Goal: Transaction & Acquisition: Register for event/course

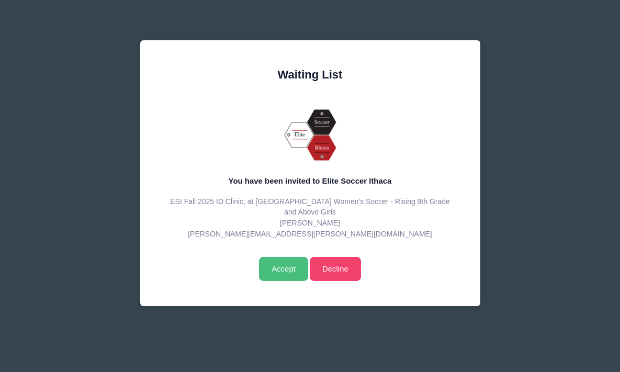
click at [279, 272] on input "Accept" at bounding box center [283, 269] width 49 height 24
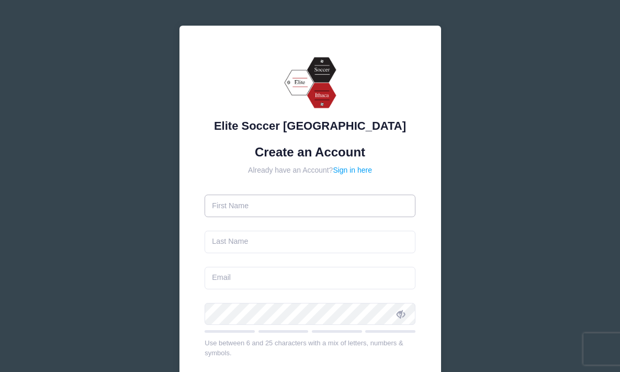
click at [261, 205] on input "text" at bounding box center [310, 206] width 211 height 22
type input "Zoe"
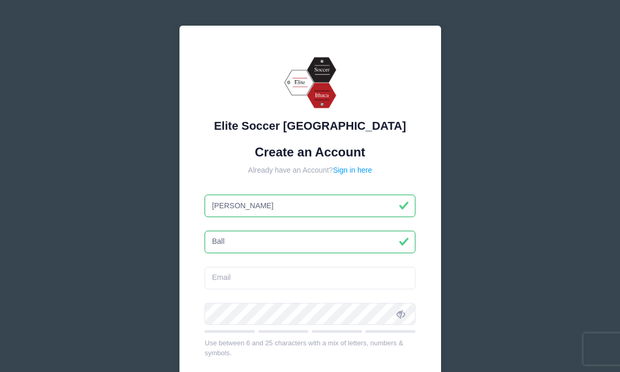
type input "Ball"
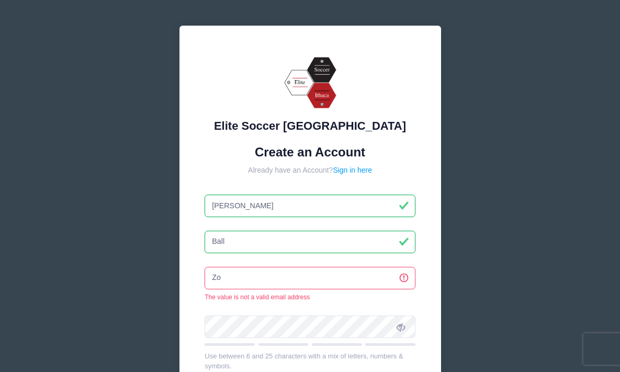
type input "Z"
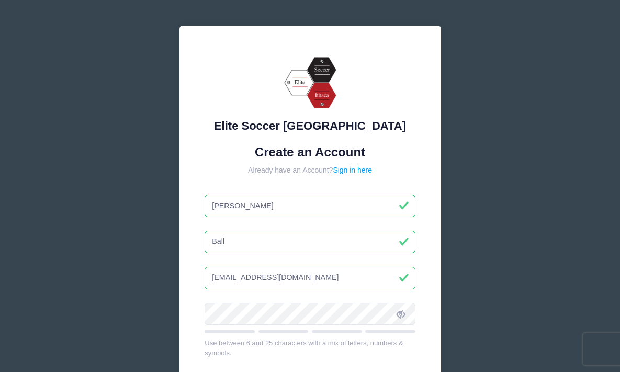
type input "zoeaball13@gmail.com"
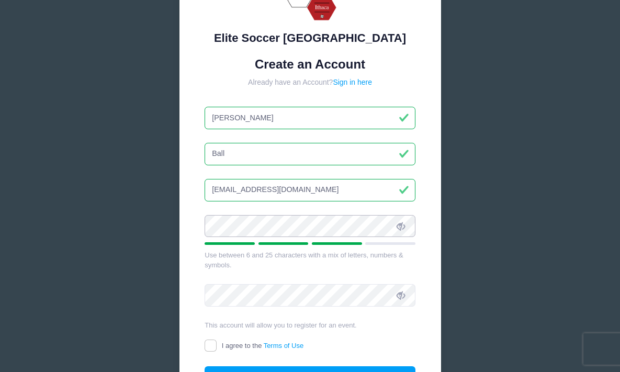
scroll to position [198, 0]
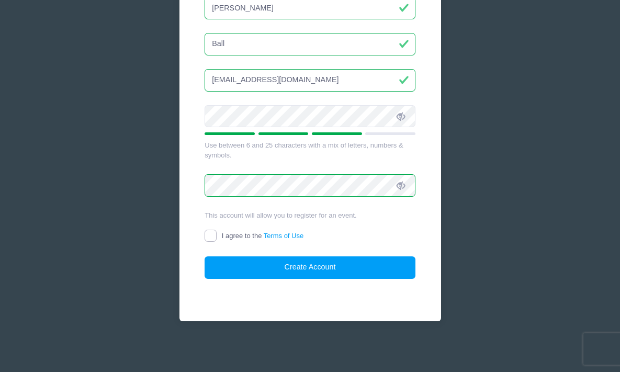
click at [211, 232] on input "I agree to the Terms of Use" at bounding box center [211, 236] width 12 height 12
checkbox input "true"
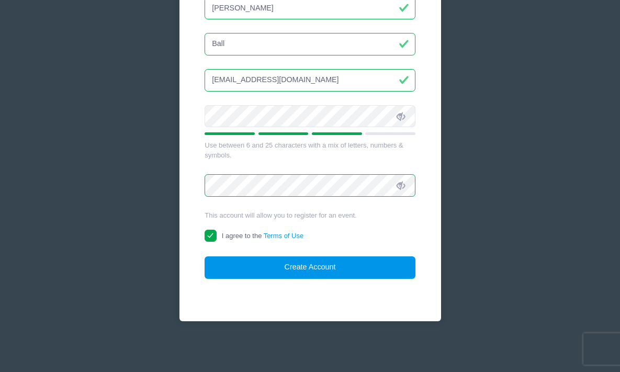
click at [302, 273] on button "Create Account" at bounding box center [310, 267] width 211 height 22
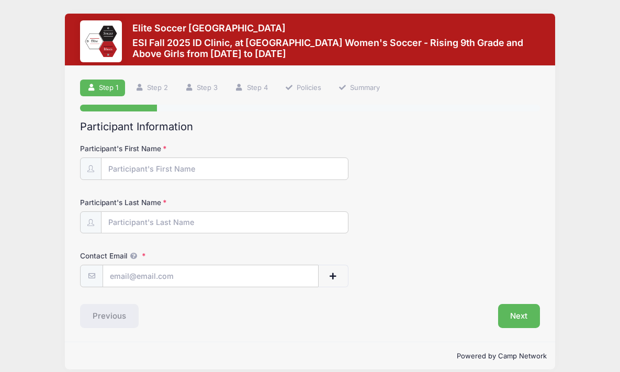
scroll to position [11, 0]
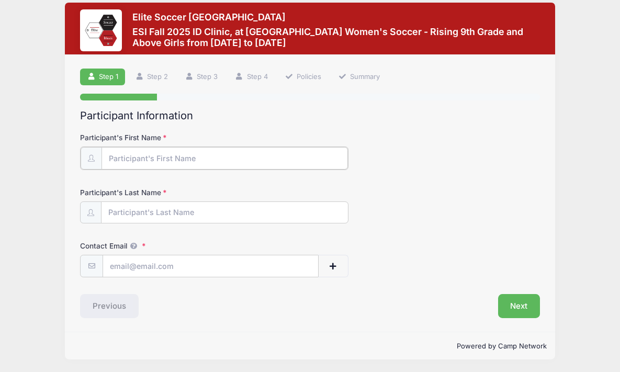
click at [191, 161] on input "Participant's First Name" at bounding box center [224, 158] width 246 height 22
type input "[PERSON_NAME]"
type input "Ball"
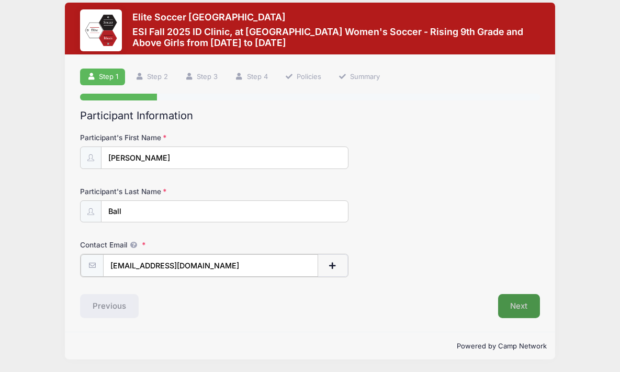
type input "[EMAIL_ADDRESS][DOMAIN_NAME]"
click at [511, 301] on button "Next" at bounding box center [519, 305] width 42 height 24
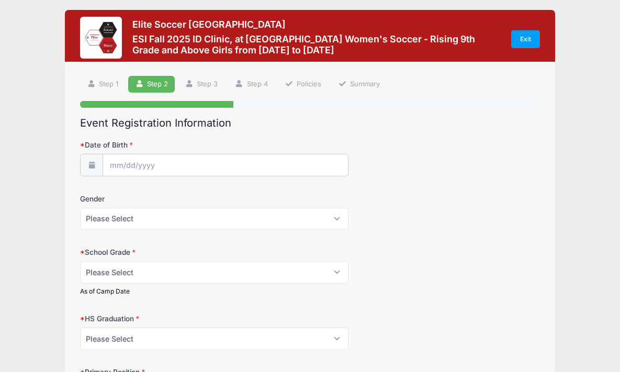
scroll to position [0, 0]
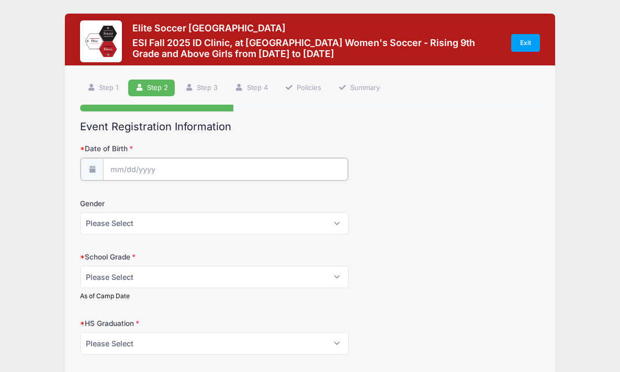
click at [173, 163] on input "Date of Birth" at bounding box center [225, 169] width 245 height 22
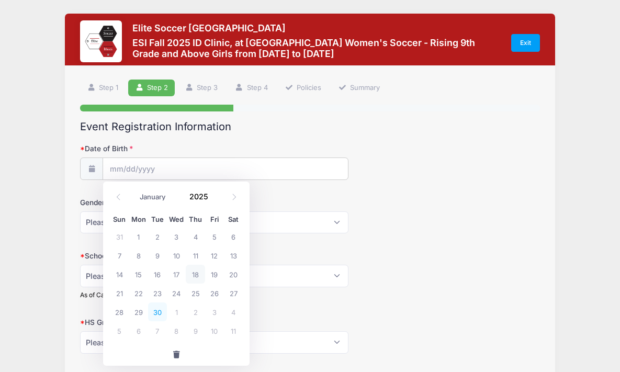
click at [157, 308] on span "30" at bounding box center [157, 311] width 19 height 19
type input "[DATE]"
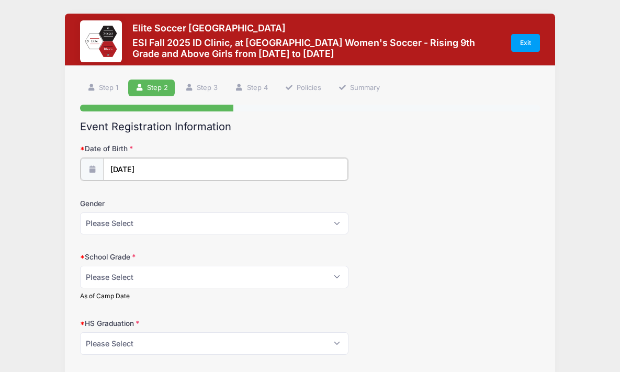
click at [160, 162] on input "[DATE]" at bounding box center [225, 169] width 245 height 22
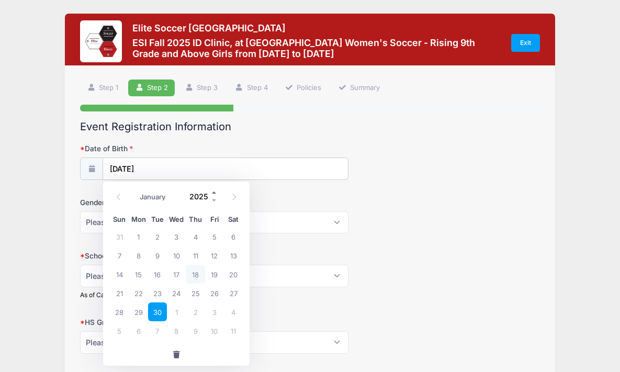
click at [213, 193] on span at bounding box center [214, 193] width 7 height 8
click at [214, 197] on span at bounding box center [214, 201] width 7 height 8
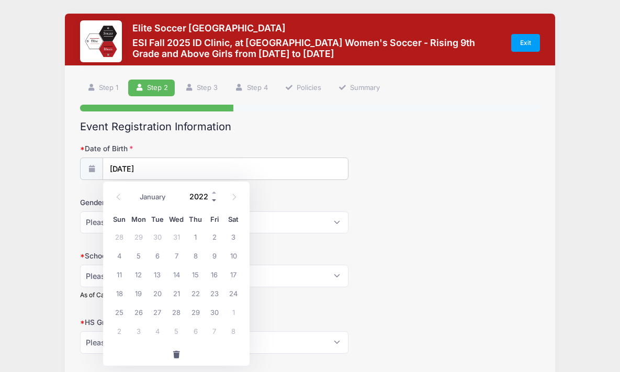
click at [214, 197] on span at bounding box center [214, 201] width 7 height 8
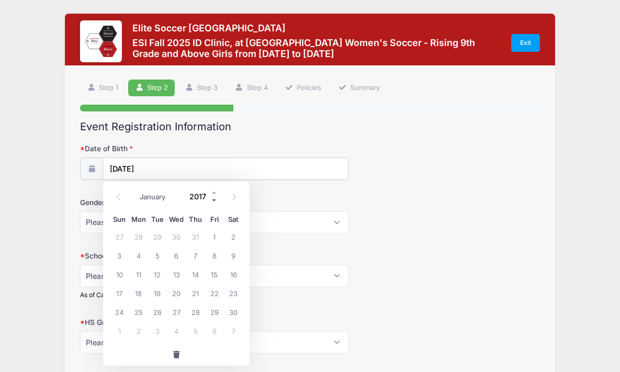
click at [214, 197] on span at bounding box center [214, 201] width 7 height 8
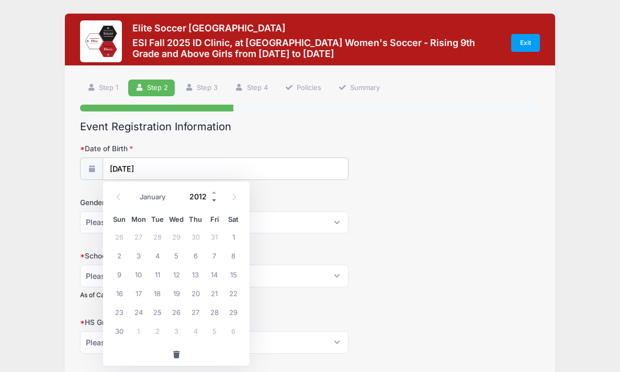
click at [214, 197] on span at bounding box center [214, 201] width 7 height 8
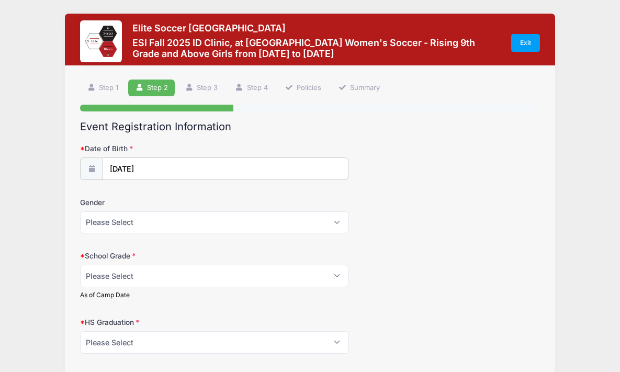
click at [308, 132] on h2 "Event Registration Information" at bounding box center [310, 126] width 460 height 13
click at [200, 171] on input "[DATE]" at bounding box center [225, 169] width 245 height 22
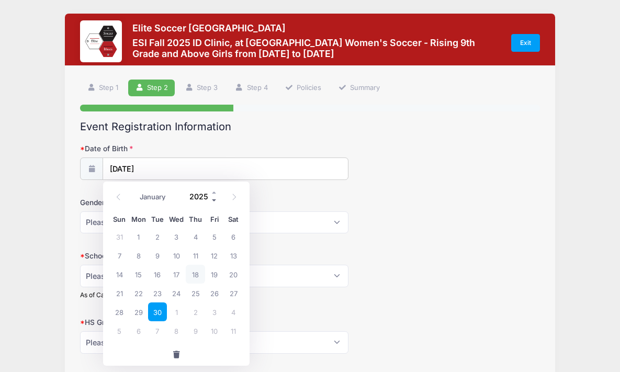
click at [216, 200] on span at bounding box center [214, 201] width 7 height 8
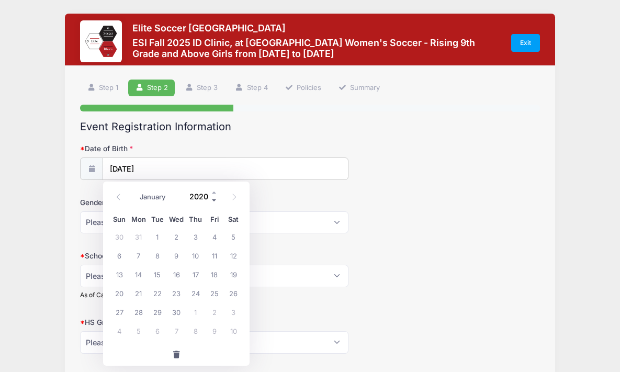
click at [216, 200] on span at bounding box center [214, 201] width 7 height 8
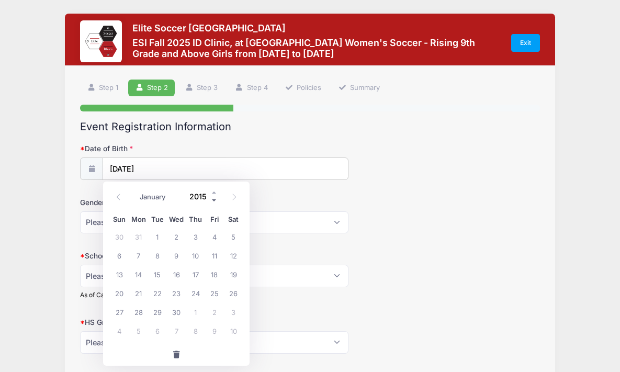
click at [216, 200] on span at bounding box center [214, 201] width 7 height 8
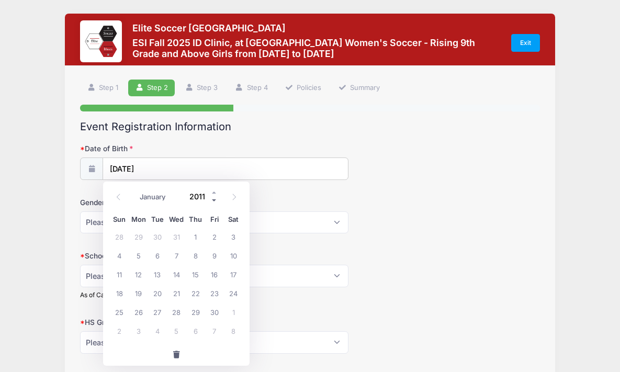
type input "2010"
click at [195, 311] on span "30" at bounding box center [195, 311] width 19 height 19
type input "[DATE]"
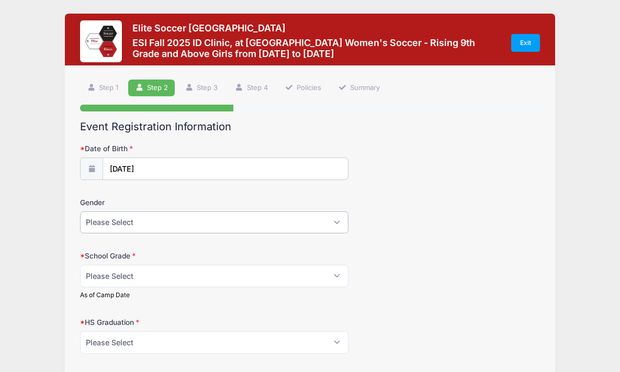
click at [291, 232] on select "Please Select [DEMOGRAPHIC_DATA] [DEMOGRAPHIC_DATA]" at bounding box center [214, 222] width 268 height 22
select select "[DEMOGRAPHIC_DATA]"
click at [254, 274] on select "Please Select Freshman Sophomore Junior Senior Graduated HS" at bounding box center [214, 276] width 268 height 22
select select "Freshman"
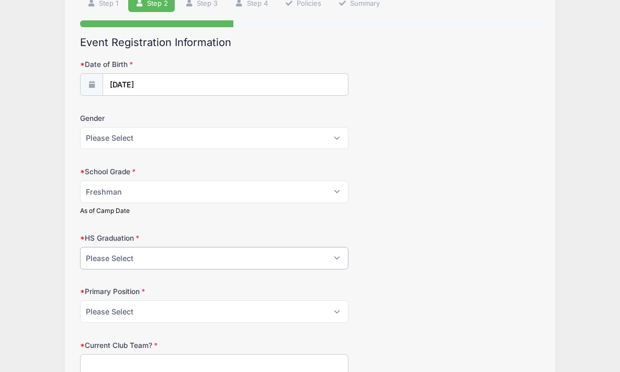
click at [170, 264] on select "Please Select 2021 2022 2023 2024 2025 2026 2027 2028 2029 2030" at bounding box center [214, 258] width 268 height 22
select select "2029"
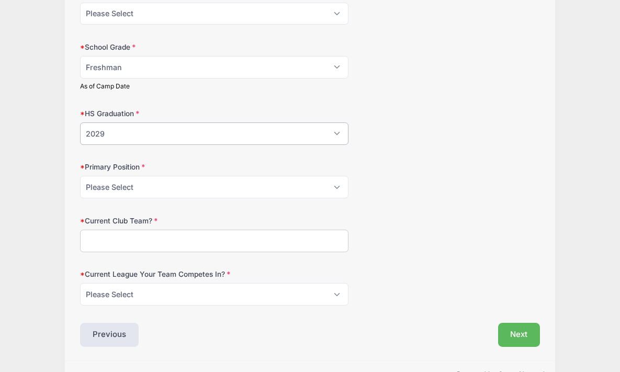
scroll to position [229, 0]
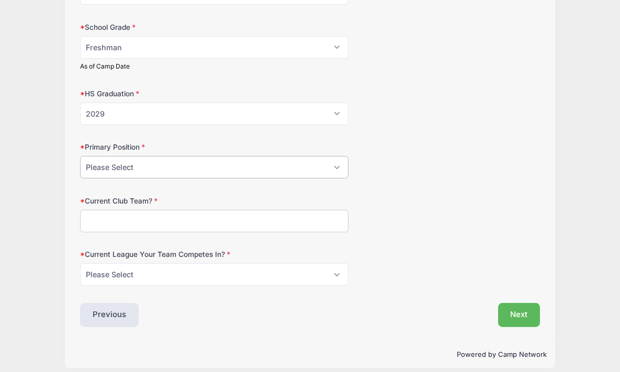
click at [133, 171] on select "Please Select GK Center Defender Wide Defender Center Midfielder Wide Forward C…" at bounding box center [214, 167] width 268 height 22
select select "Wide Defender"
click at [146, 219] on input "Current Club Team?" at bounding box center [214, 221] width 268 height 22
click at [87, 219] on input "East Meadow Soccer Club" at bounding box center [214, 221] width 268 height 22
type input "2010 East Meadow Soccer Club"
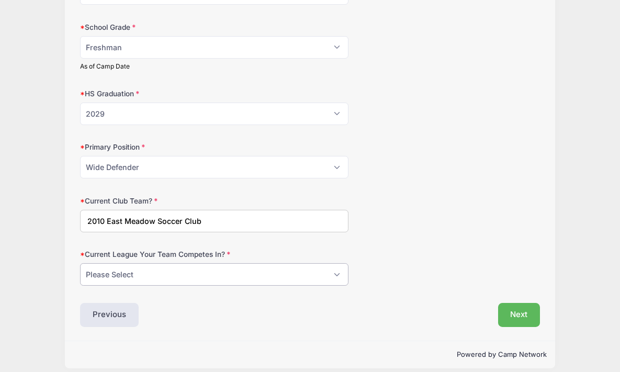
click at [178, 269] on select "Please Select ECNL ECRL [GEOGRAPHIC_DATA] Other" at bounding box center [214, 274] width 268 height 22
select select "ECNL"
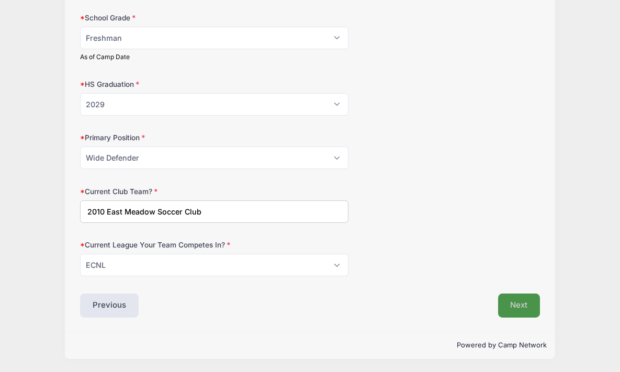
click at [519, 309] on button "Next" at bounding box center [519, 306] width 42 height 24
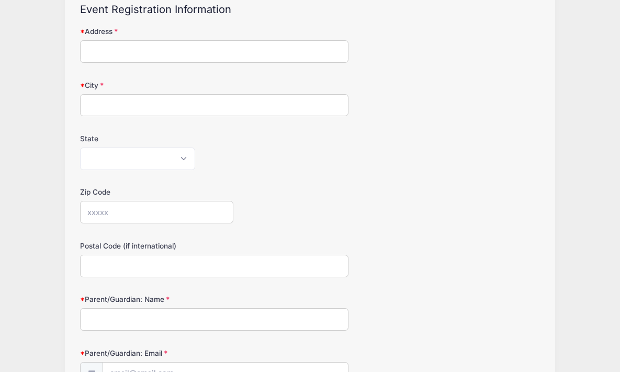
scroll to position [0, 0]
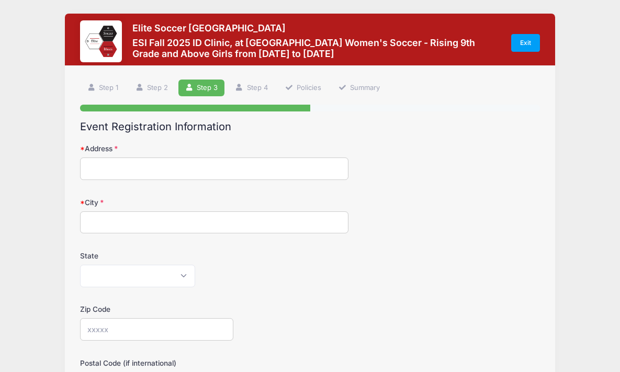
click at [161, 172] on input "Address" at bounding box center [214, 168] width 268 height 22
type input "[STREET_ADDRESS]"
type input "[GEOGRAPHIC_DATA]"
select select "NY"
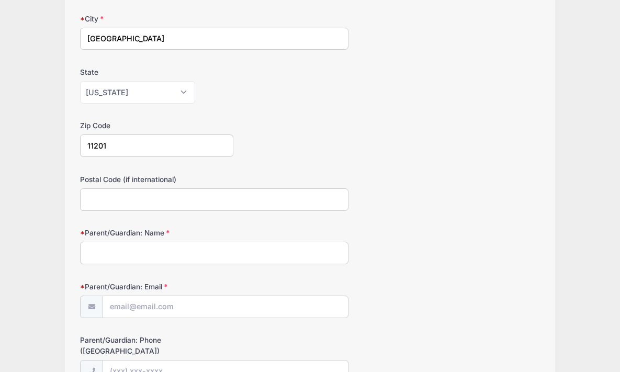
scroll to position [182, 0]
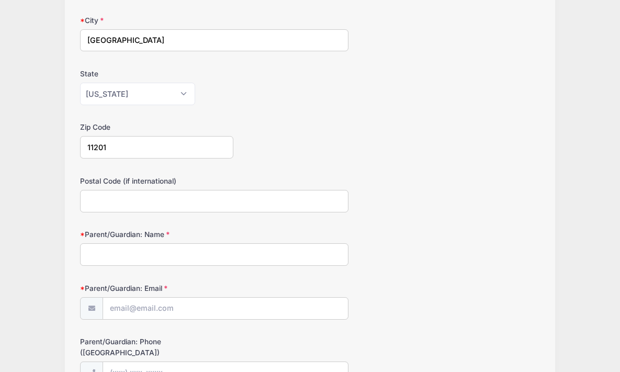
type input "11201"
click at [107, 256] on input "Parent/Guardian: Name" at bounding box center [214, 254] width 268 height 22
type input "[PERSON_NAME]"
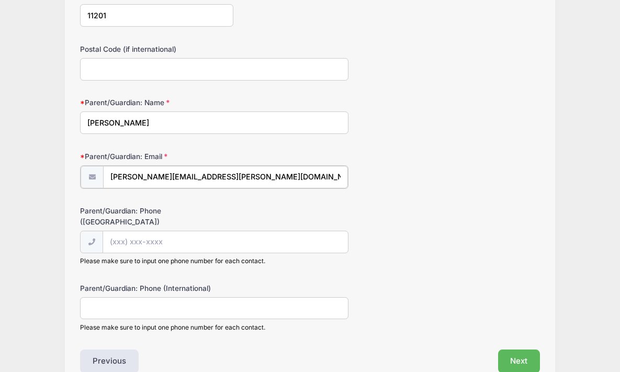
scroll to position [327, 0]
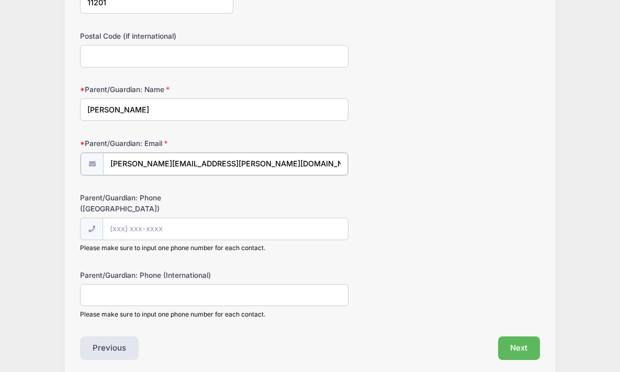
type input "[PERSON_NAME][EMAIL_ADDRESS][PERSON_NAME][DOMAIN_NAME]"
click at [119, 217] on input "Parent/Guardian: Phone ([GEOGRAPHIC_DATA])" at bounding box center [225, 228] width 245 height 22
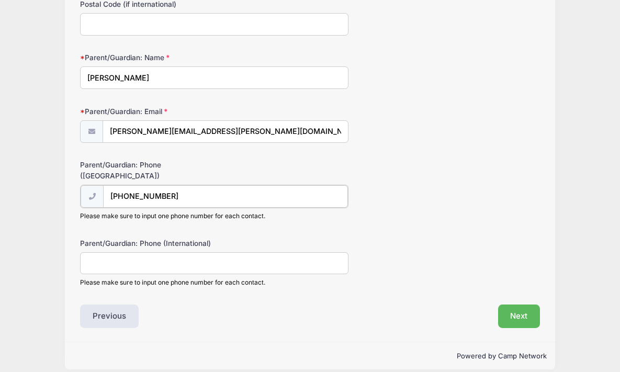
type input "[PHONE_NUMBER]"
click at [92, 253] on input "Parent/Guardian: Phone (International)" at bounding box center [214, 262] width 268 height 22
click at [520, 304] on button "Next" at bounding box center [519, 316] width 42 height 24
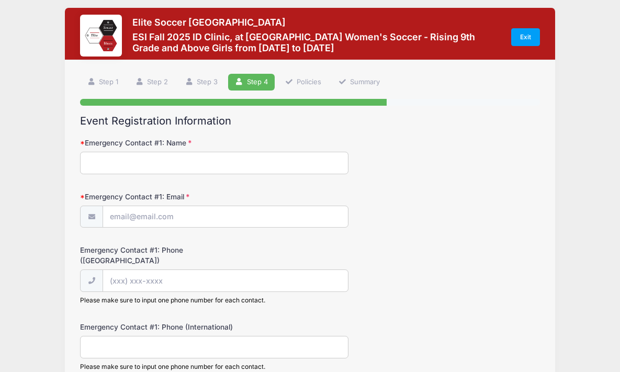
scroll to position [0, 0]
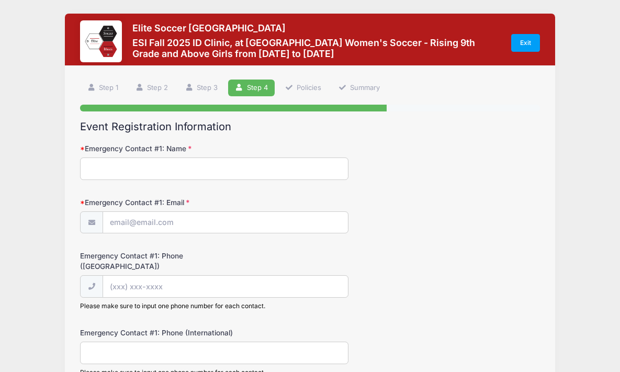
click at [202, 162] on input "Emergency Contact #1: Name" at bounding box center [214, 168] width 268 height 22
type input "[PERSON_NAME]"
type input "and"
drag, startPoint x: 124, startPoint y: 168, endPoint x: 52, endPoint y: 159, distance: 72.3
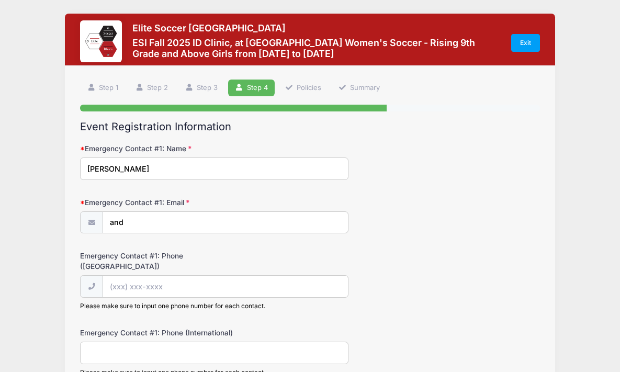
type input "[PERSON_NAME]"
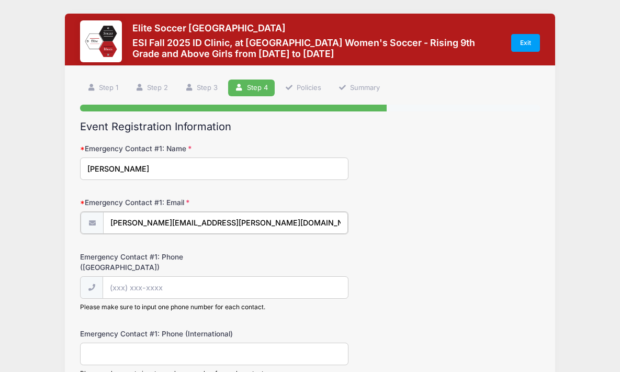
type input "[PERSON_NAME][EMAIL_ADDRESS][PERSON_NAME][DOMAIN_NAME]"
type input "y"
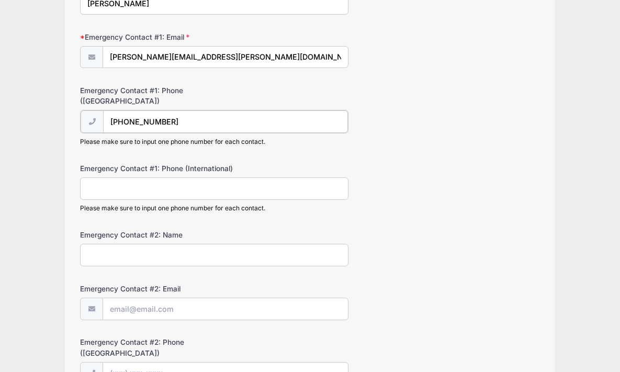
scroll to position [180, 0]
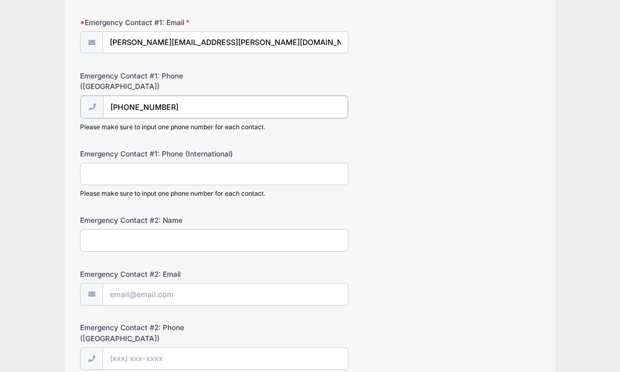
type input "[PHONE_NUMBER]"
click at [133, 176] on input "Emergency Contact #1: Phone (International)" at bounding box center [214, 173] width 268 height 22
type input "[PERSON_NAME]"
type input "A"
drag, startPoint x: 212, startPoint y: 298, endPoint x: 76, endPoint y: 281, distance: 136.6
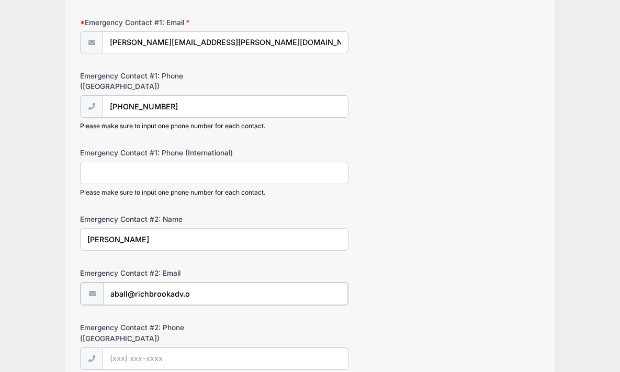
click at [76, 281] on div "Step 4 /7 Step 1 Step 2 Step 3 Step 4 Policies Summary Participant Information …" at bounding box center [310, 299] width 491 height 826
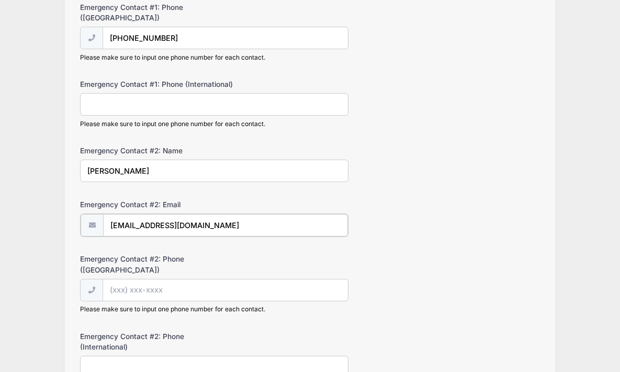
scroll to position [287, 0]
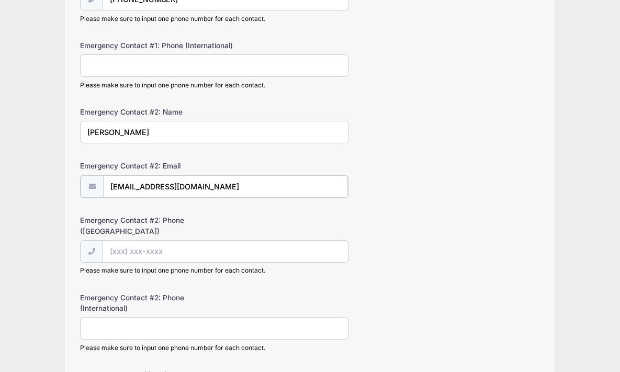
type input "[EMAIL_ADDRESS][DOMAIN_NAME]"
click at [140, 250] on input "Emergency Contact #2: Phone ([GEOGRAPHIC_DATA])" at bounding box center [225, 251] width 245 height 22
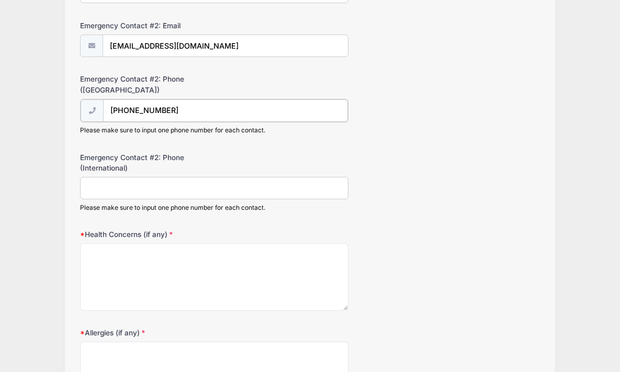
scroll to position [433, 0]
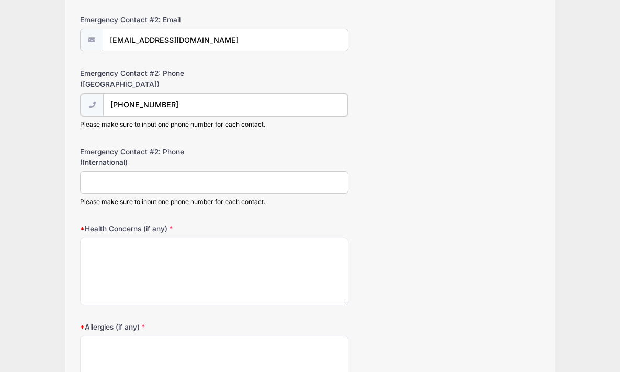
type input "[PHONE_NUMBER]"
click at [156, 185] on input "Emergency Contact #2: Phone (International)" at bounding box center [214, 181] width 268 height 22
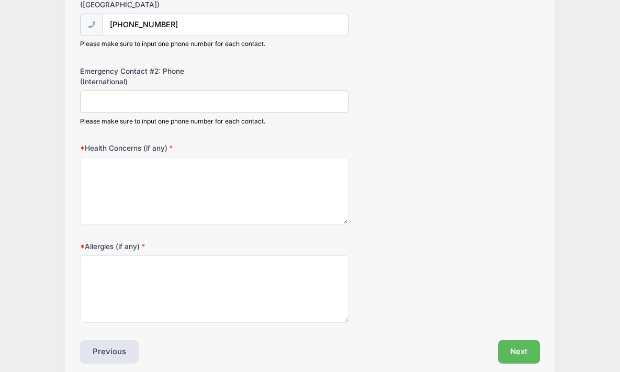
scroll to position [523, 0]
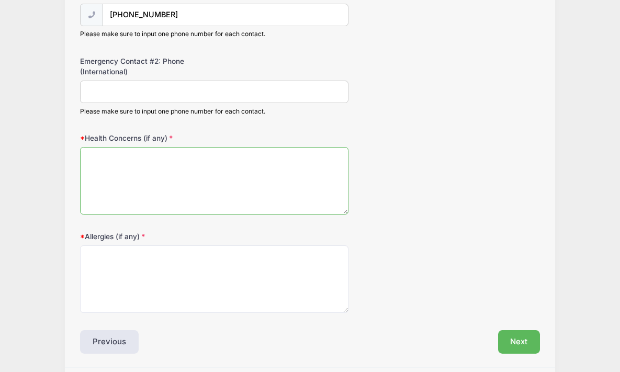
click at [150, 182] on textarea "Health Concerns (if any)" at bounding box center [214, 180] width 268 height 67
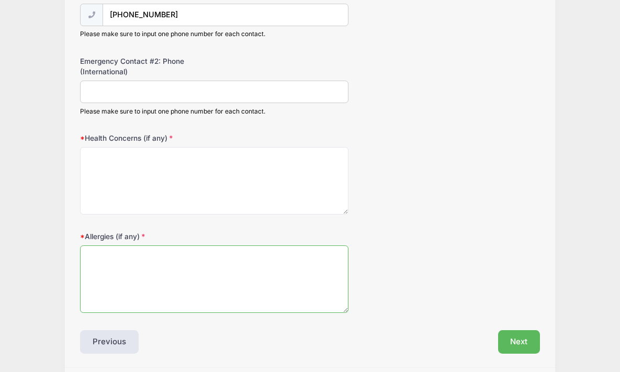
click at [137, 245] on textarea "Allergies (if any)" at bounding box center [214, 278] width 268 height 67
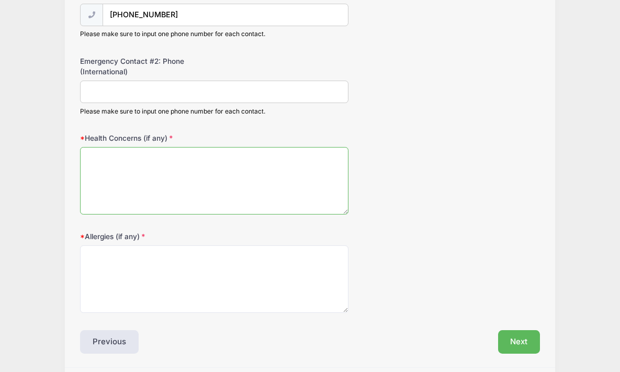
click at [148, 164] on textarea "Health Concerns (if any)" at bounding box center [214, 180] width 268 height 67
type textarea "n/a"
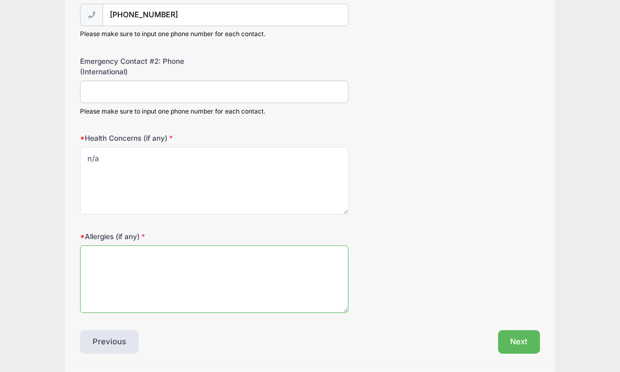
click at [150, 253] on textarea "Allergies (if any)" at bounding box center [214, 278] width 268 height 67
type textarea "[MEDICAL_DATA] and family of drugs"
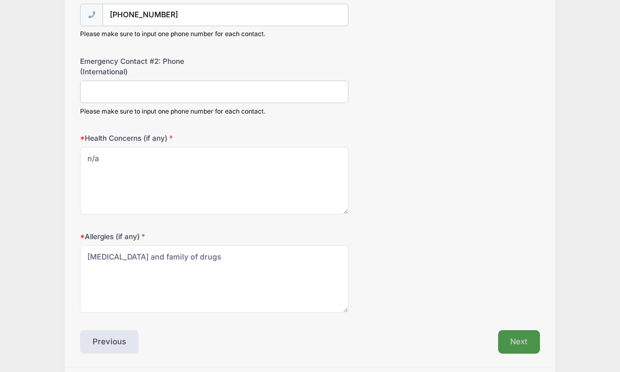
click at [524, 336] on button "Next" at bounding box center [519, 342] width 42 height 24
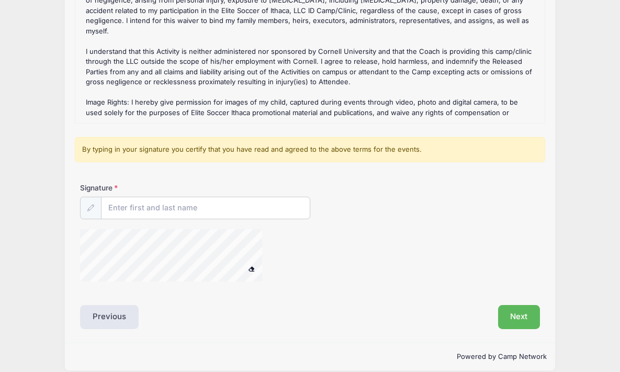
scroll to position [192, 0]
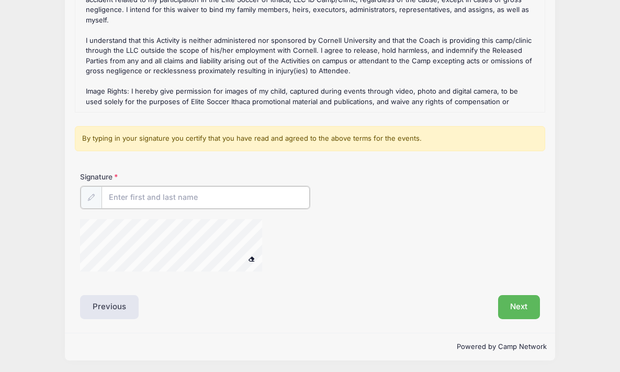
click at [182, 197] on input "Signature" at bounding box center [205, 197] width 208 height 22
type input "[PERSON_NAME]"
click at [512, 308] on button "Next" at bounding box center [519, 306] width 42 height 24
drag, startPoint x: 511, startPoint y: 305, endPoint x: 509, endPoint y: 321, distance: 15.8
click at [511, 305] on button "Next" at bounding box center [519, 306] width 42 height 24
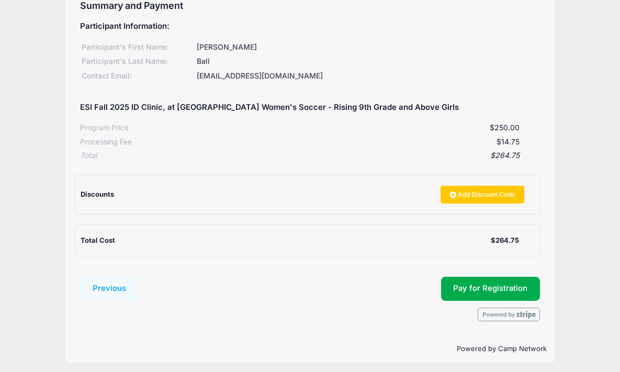
scroll to position [124, 0]
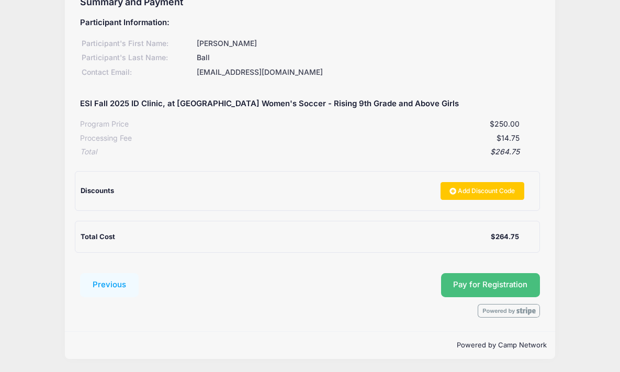
click at [472, 281] on button "Pay for Registration" at bounding box center [490, 285] width 99 height 24
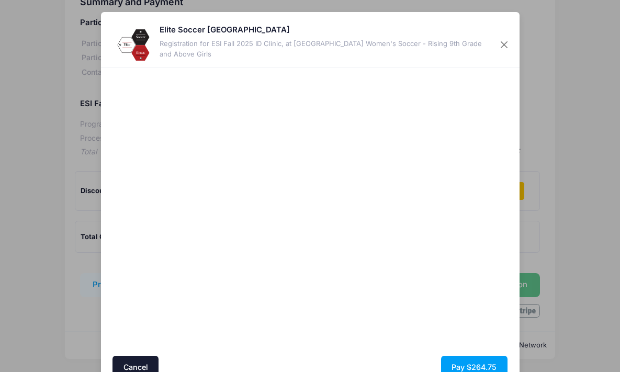
scroll to position [50, 0]
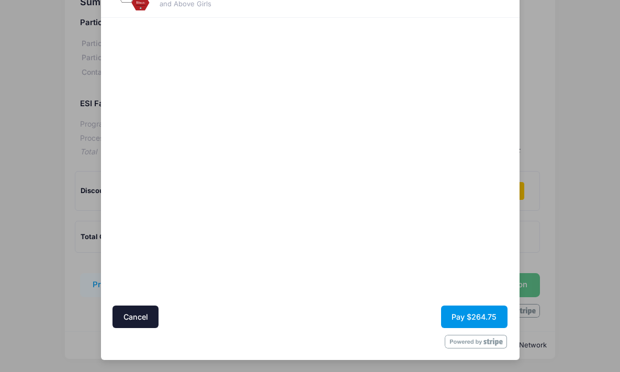
click at [487, 319] on button "Pay $264.75" at bounding box center [474, 317] width 66 height 22
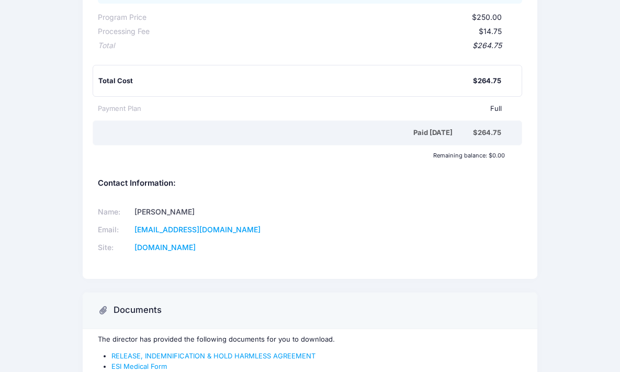
scroll to position [293, 0]
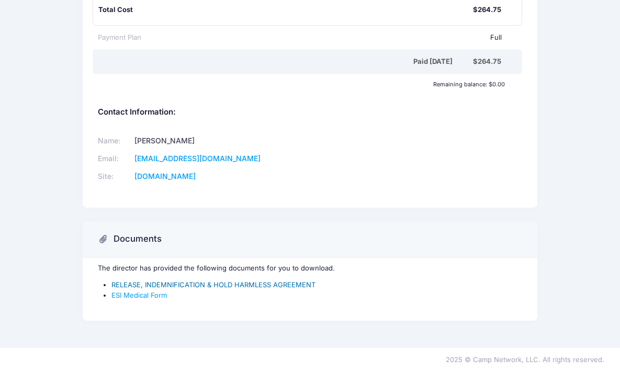
click at [150, 286] on link "RELEASE, INDEMNIFICATION & HOLD HARMLESS AGREEMENT" at bounding box center [213, 284] width 204 height 8
